Goal: Transaction & Acquisition: Purchase product/service

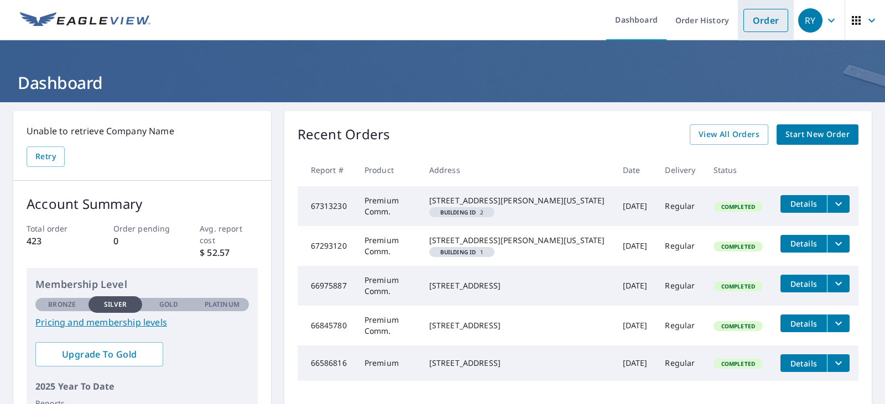
click at [752, 23] on link "Order" at bounding box center [765, 20] width 45 height 23
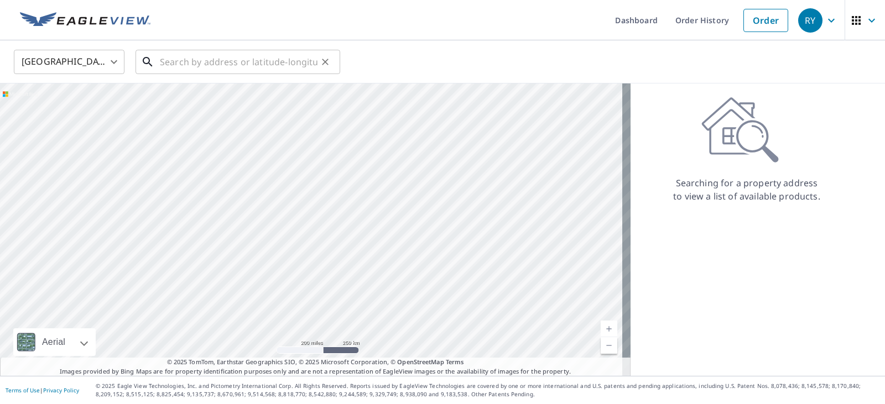
click at [178, 67] on input "text" at bounding box center [239, 61] width 158 height 31
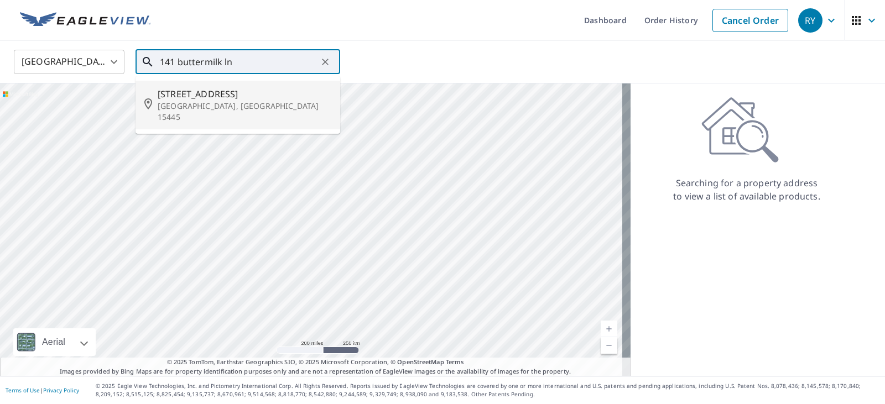
click at [200, 97] on span "[STREET_ADDRESS]" at bounding box center [245, 93] width 174 height 13
type input "[STREET_ADDRESS][PERSON_NAME]"
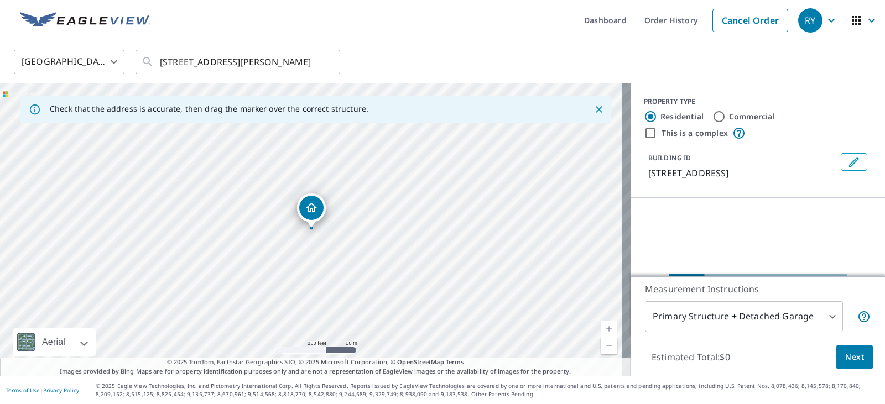
click at [310, 208] on icon "Dropped pin, building 1, Residential property, 141 Buttermilk Ln Hopwood, PA 15…" at bounding box center [311, 207] width 11 height 9
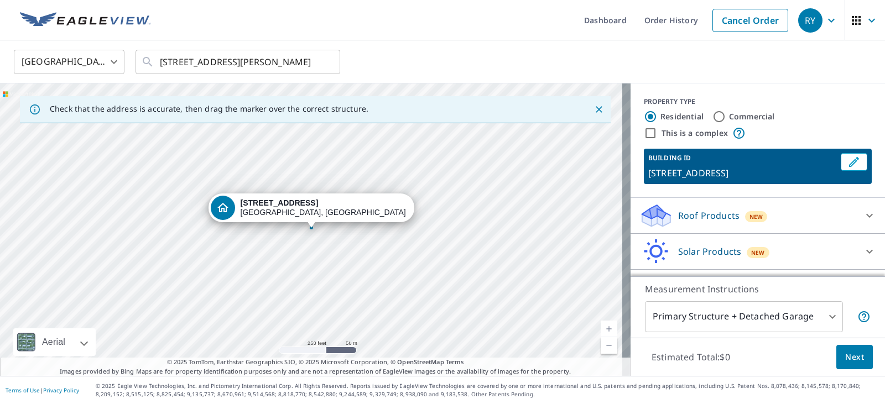
click at [335, 254] on div "[STREET_ADDRESS][PERSON_NAME]" at bounding box center [315, 230] width 630 height 293
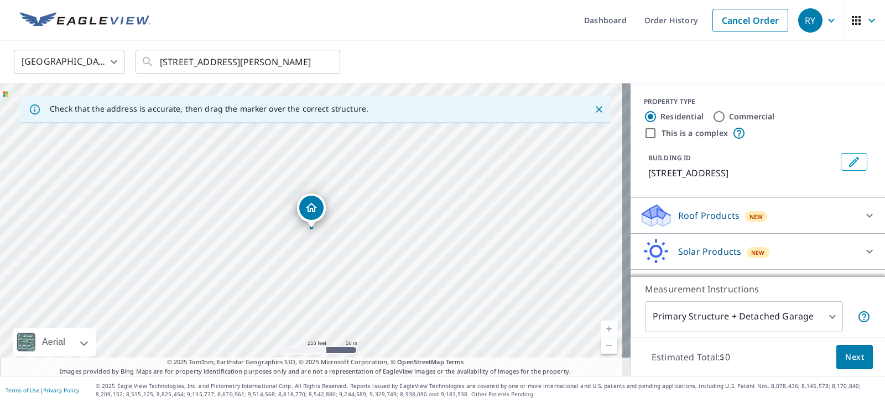
click at [361, 251] on div "[STREET_ADDRESS][PERSON_NAME]" at bounding box center [315, 230] width 630 height 293
click at [602, 327] on link "Current Level 17, Zoom In" at bounding box center [609, 329] width 17 height 17
click at [602, 327] on link "Current Level 18, Zoom In" at bounding box center [609, 329] width 17 height 17
click at [337, 244] on div "[STREET_ADDRESS][PERSON_NAME]" at bounding box center [315, 230] width 630 height 293
drag, startPoint x: 309, startPoint y: 211, endPoint x: 298, endPoint y: 243, distance: 34.1
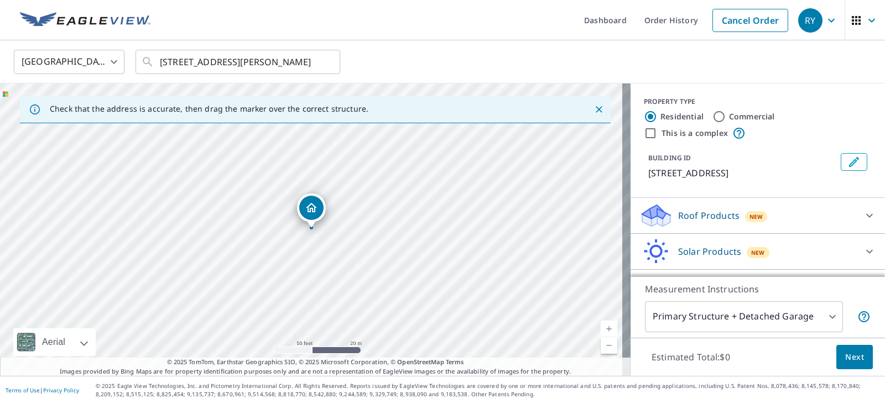
click at [690, 221] on p "Roof Products" at bounding box center [708, 215] width 61 height 13
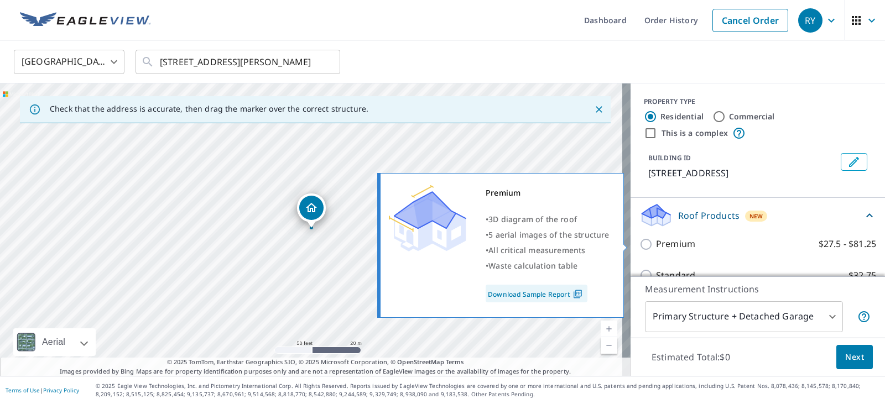
click at [676, 247] on p "Premium" at bounding box center [675, 244] width 39 height 14
click at [656, 247] on input "Premium $27.5 - $81.25" at bounding box center [647, 244] width 17 height 13
checkbox input "true"
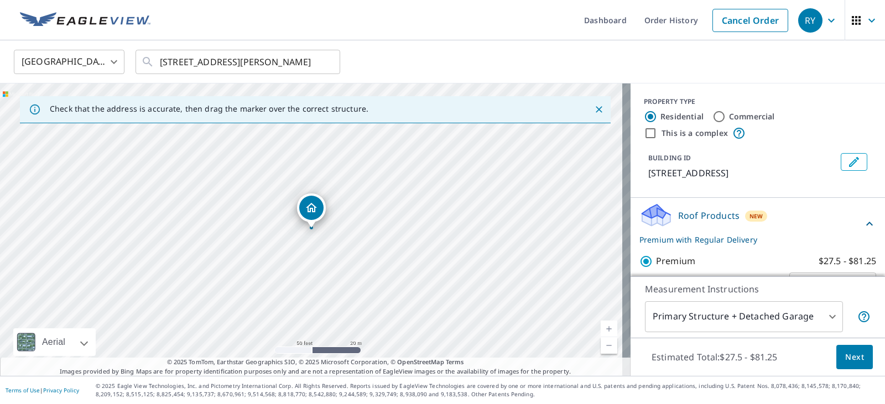
click at [726, 315] on body "[PERSON_NAME] Dashboard Order History Cancel Order RY [GEOGRAPHIC_DATA] [GEOGRA…" at bounding box center [442, 202] width 885 height 404
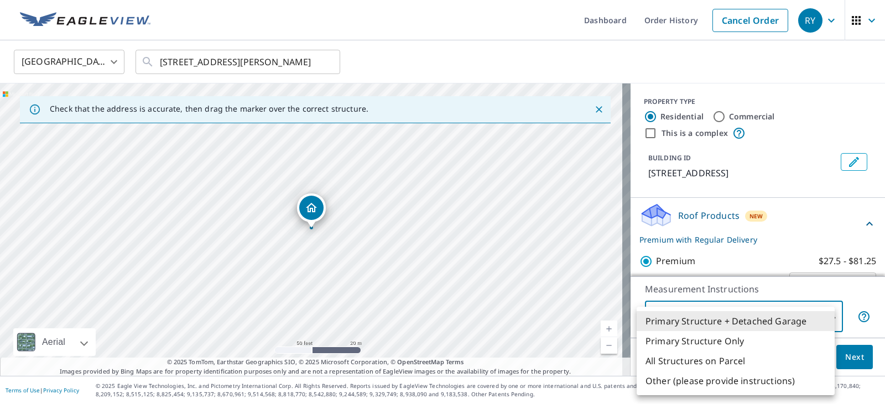
click at [708, 358] on li "All Structures on Parcel" at bounding box center [736, 361] width 198 height 20
type input "3"
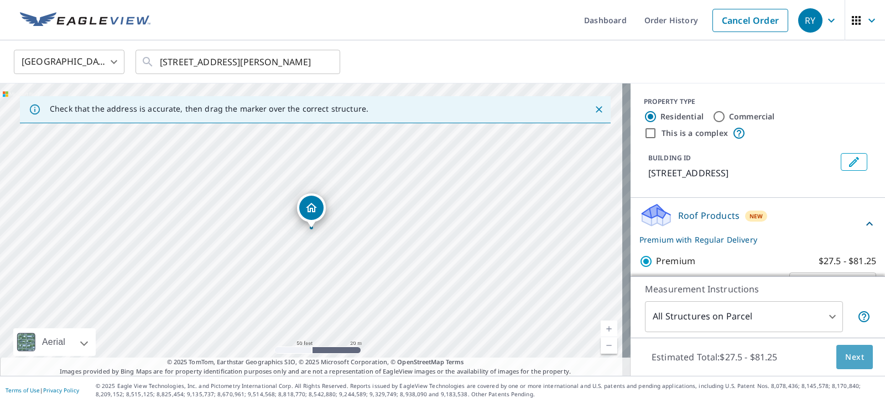
click at [845, 356] on span "Next" at bounding box center [854, 358] width 19 height 14
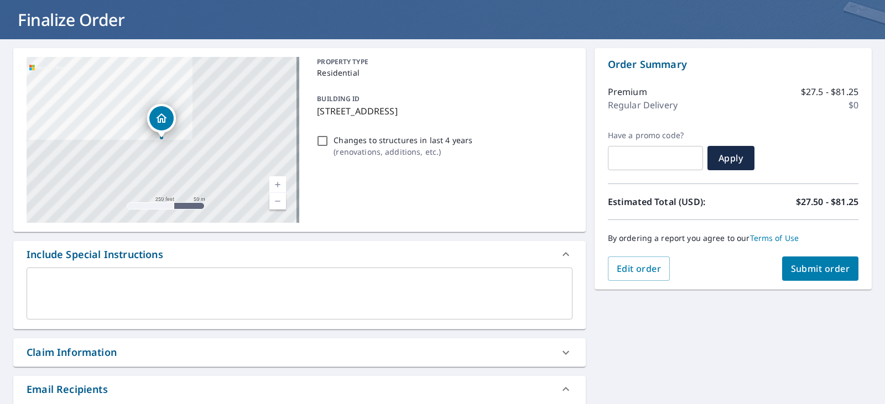
scroll to position [186, 0]
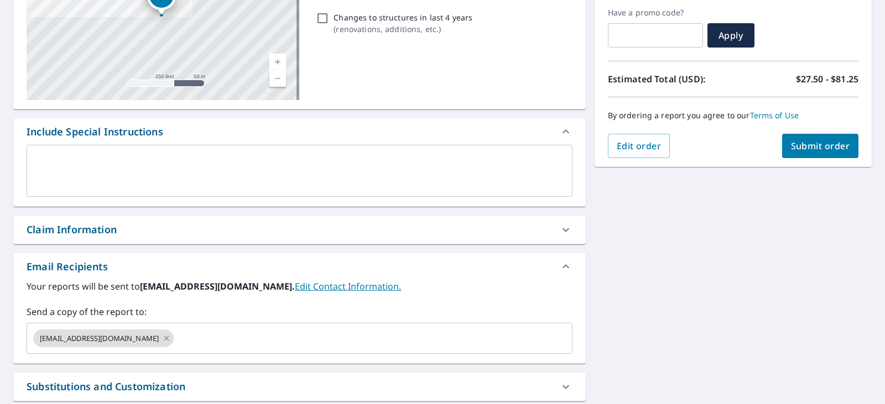
click at [170, 230] on div "Claim Information" at bounding box center [290, 229] width 526 height 15
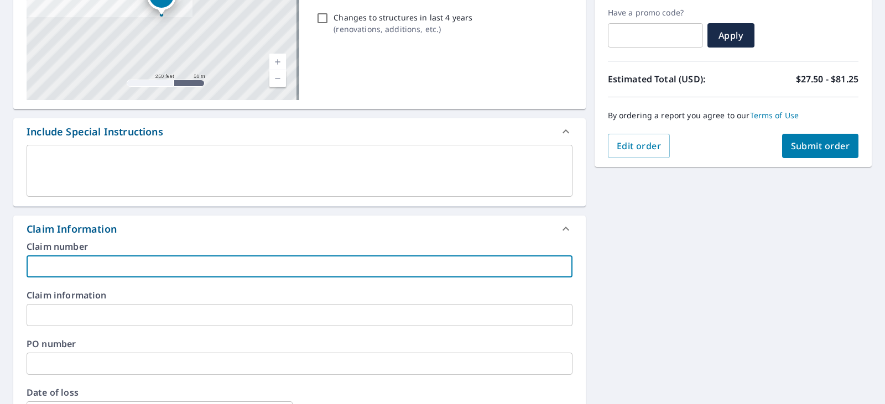
click at [90, 269] on input "text" at bounding box center [300, 266] width 546 height 22
type input "016638233"
click at [810, 144] on span "Submit order" at bounding box center [820, 146] width 59 height 12
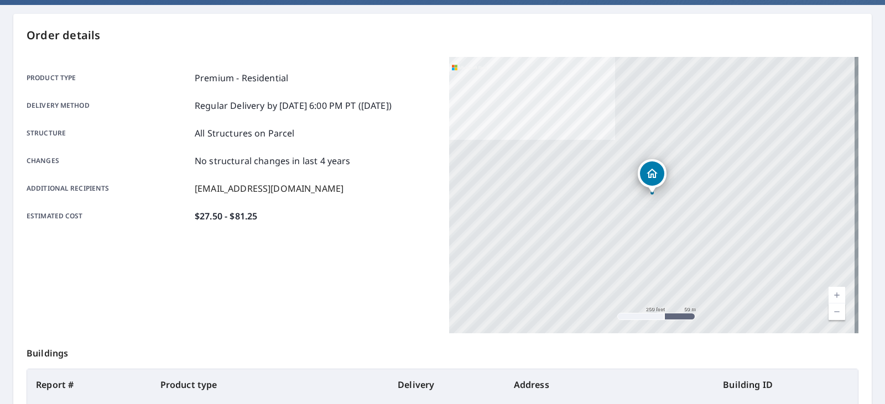
scroll to position [90, 0]
